Goal: Information Seeking & Learning: Check status

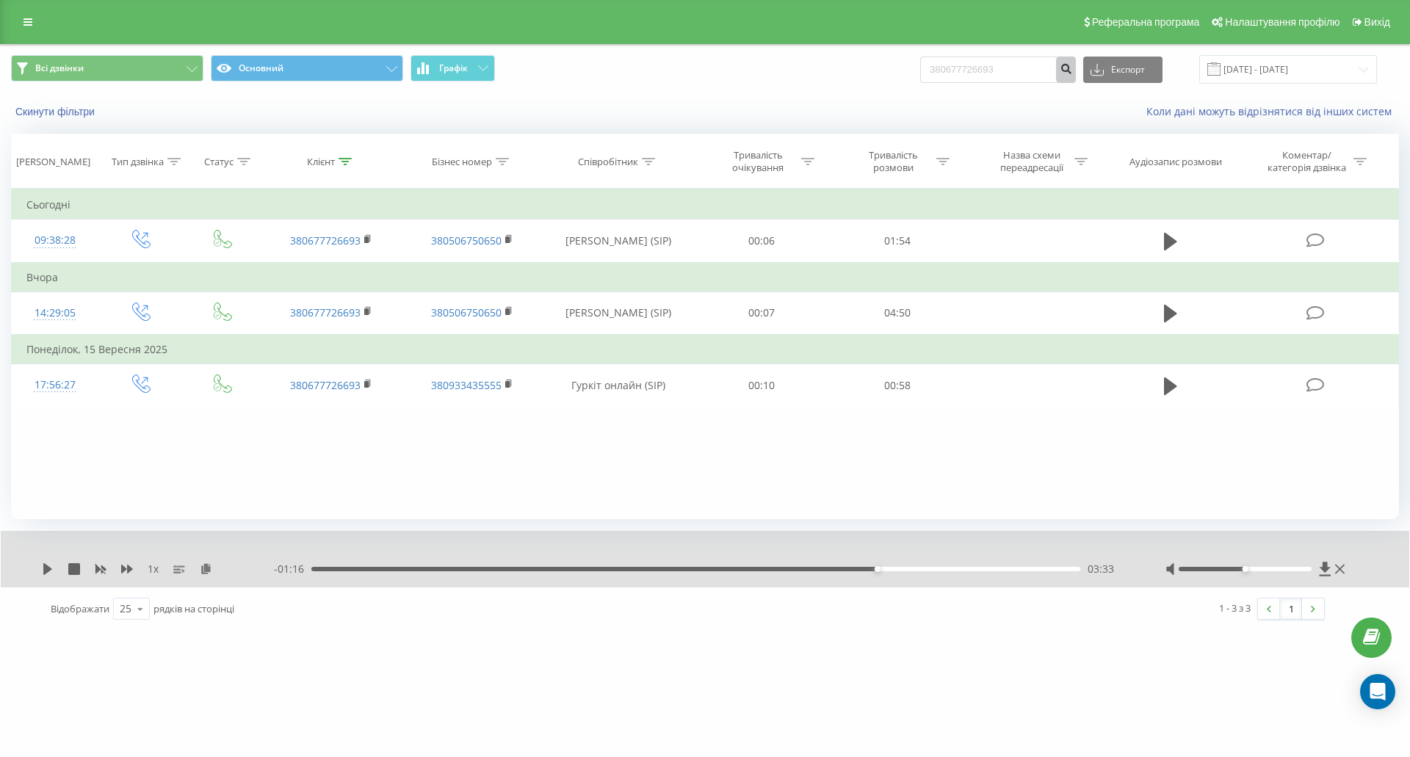
click at [1072, 69] on icon "submit" at bounding box center [1066, 66] width 12 height 9
click at [1030, 68] on input "380677726693" at bounding box center [998, 70] width 156 height 26
drag, startPoint x: 1030, startPoint y: 68, endPoint x: 897, endPoint y: 71, distance: 133.7
click at [897, 71] on div "Всі дзвінки Основний Графік 380677726693 Експорт .csv .xls .xlsx 23.06.2025 - 2…" at bounding box center [705, 69] width 1388 height 29
paste input "0991344062"
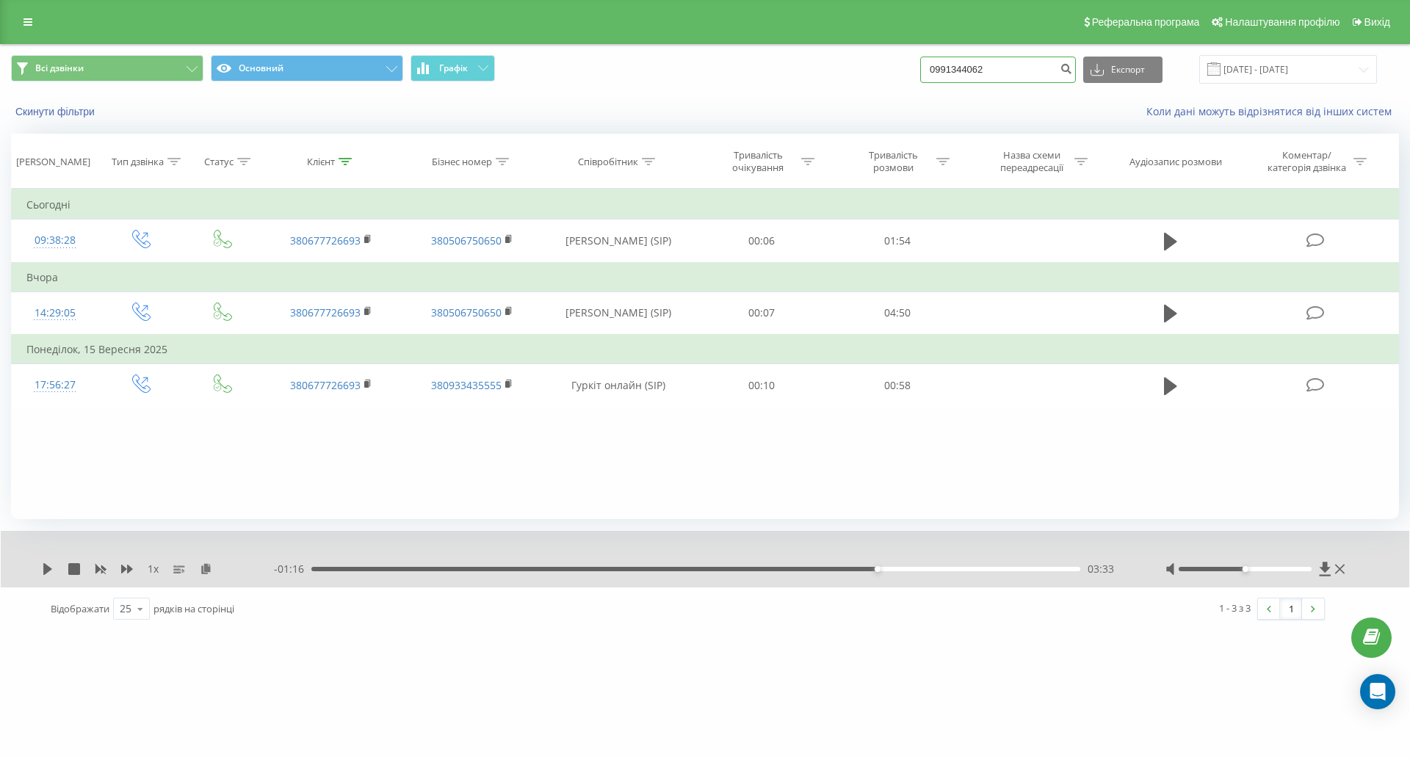
type input "0991344062"
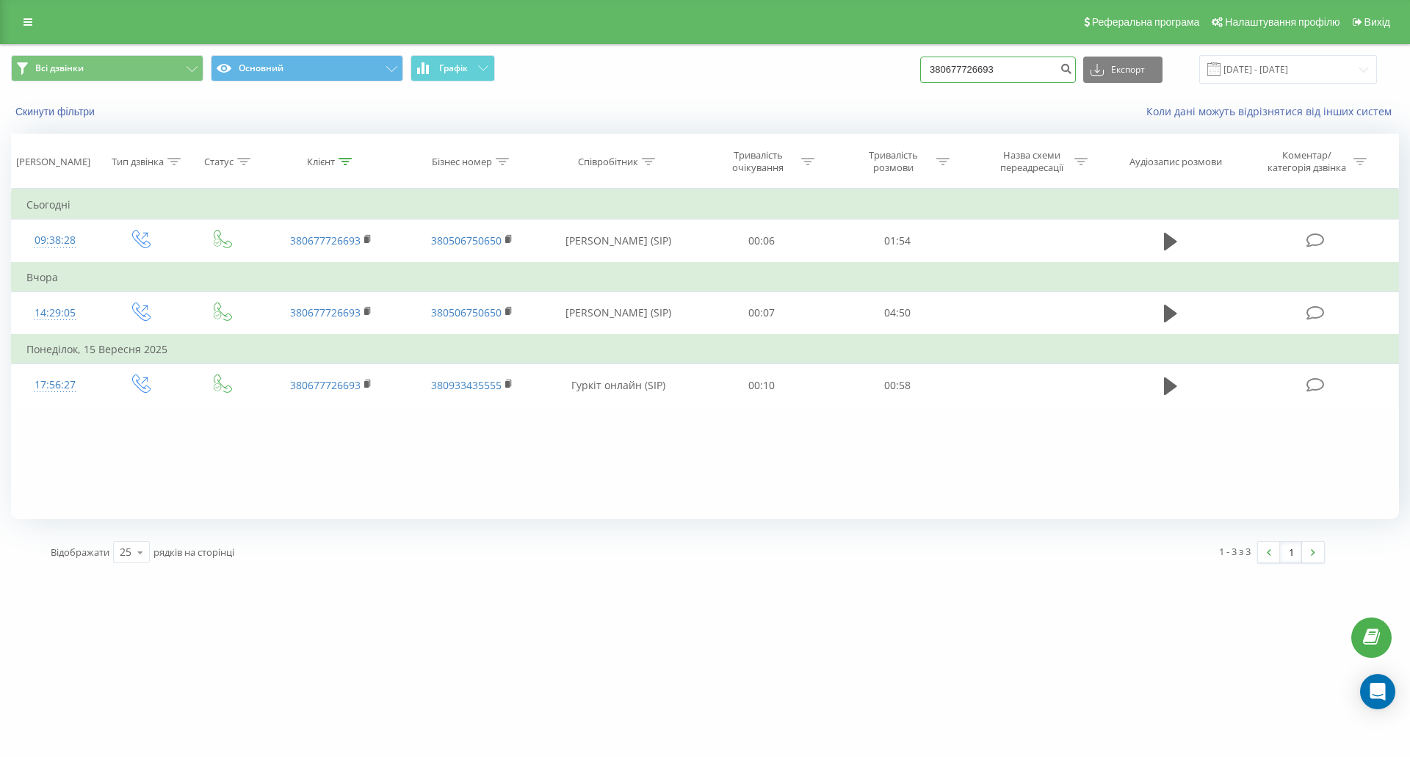
click at [958, 69] on input "380677726693" at bounding box center [998, 70] width 156 height 26
click at [1021, 65] on input "380677726693" at bounding box center [998, 70] width 156 height 26
paste input "0991344062"
click at [946, 73] on input "0991344062" at bounding box center [998, 70] width 156 height 26
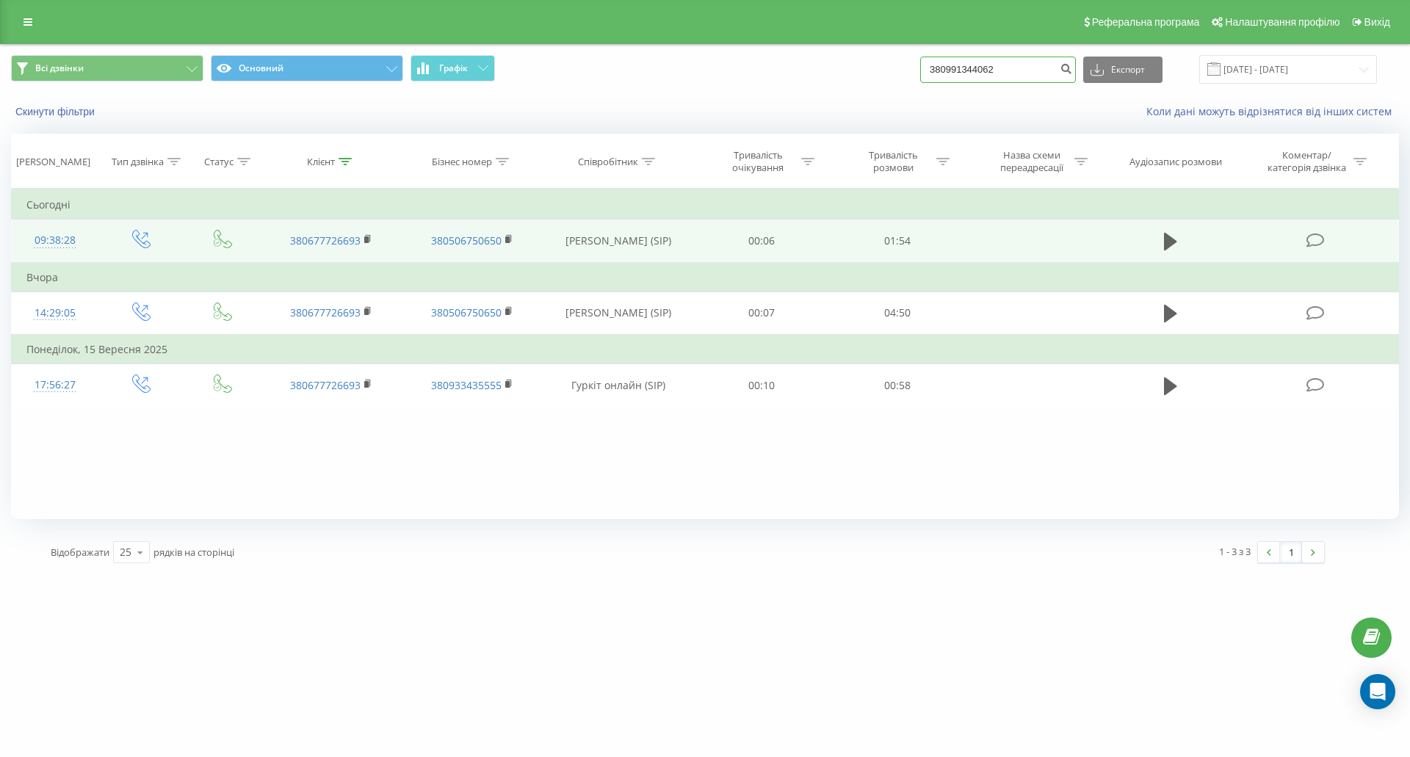
type input "380991344062"
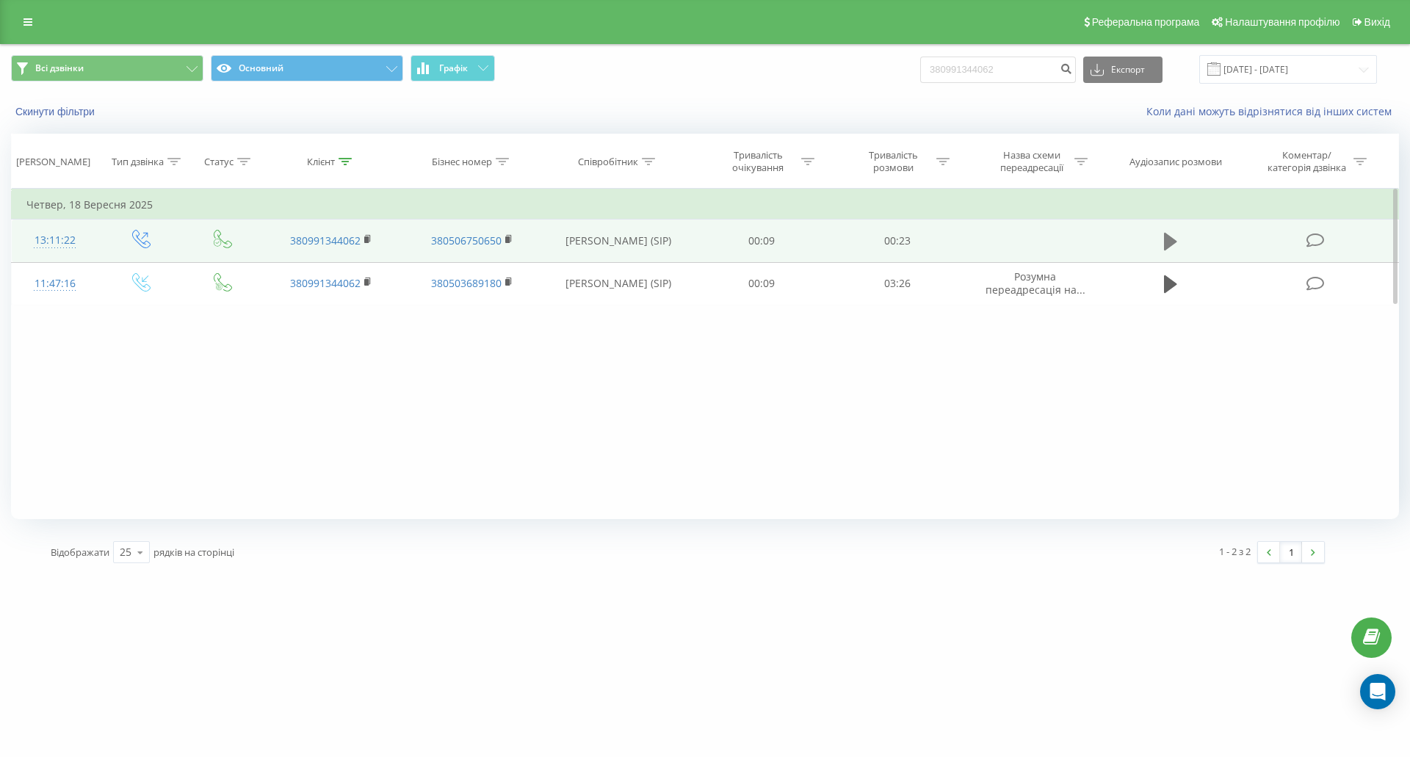
click at [1174, 242] on icon at bounding box center [1170, 242] width 13 height 18
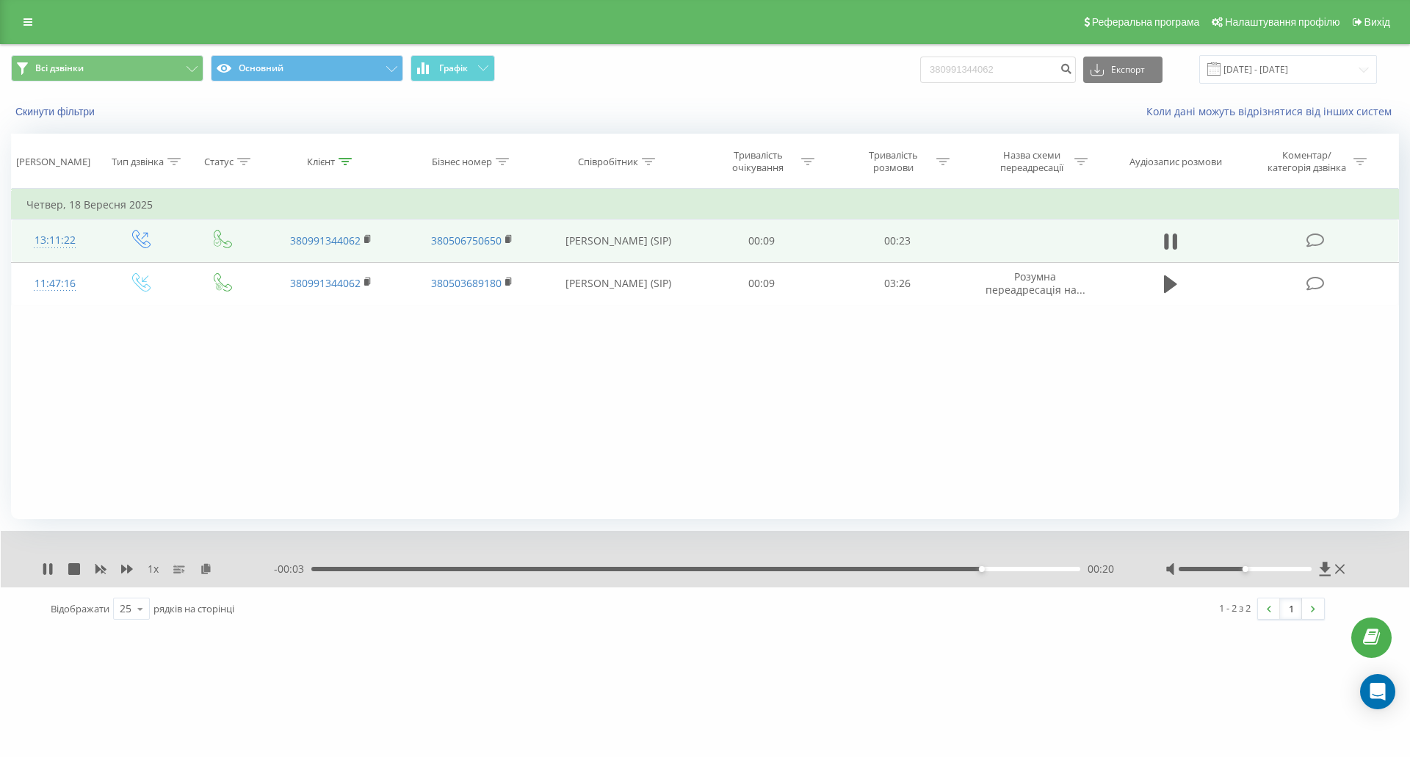
click at [49, 559] on div "1 x - 00:03 00:20 00:20" at bounding box center [705, 559] width 1409 height 57
click at [48, 566] on icon at bounding box center [48, 569] width 12 height 12
